Goal: Information Seeking & Learning: Learn about a topic

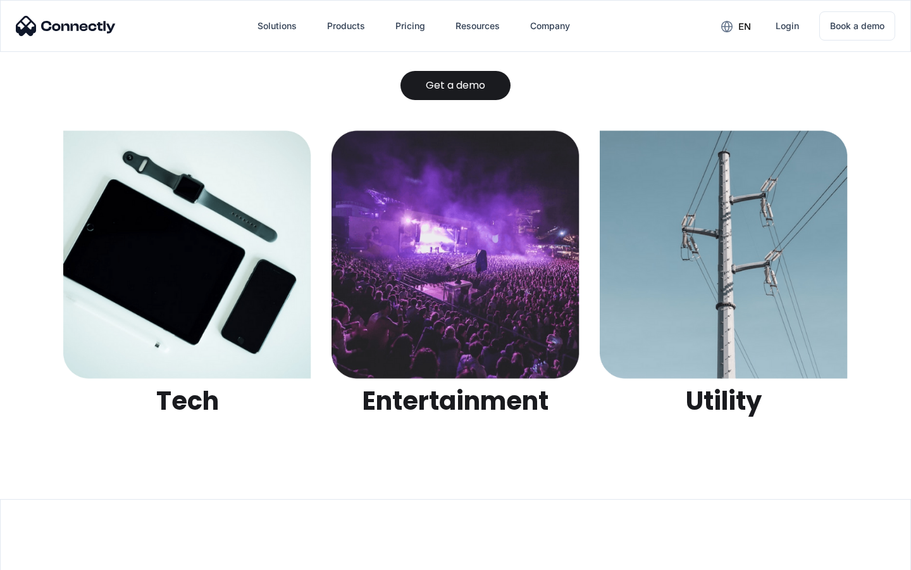
scroll to position [3993, 0]
